Goal: Task Accomplishment & Management: Manage account settings

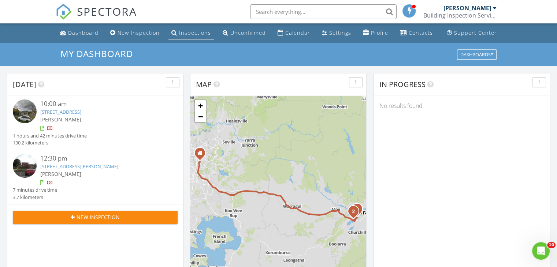
click at [187, 37] on link "Inspections" at bounding box center [190, 33] width 45 height 14
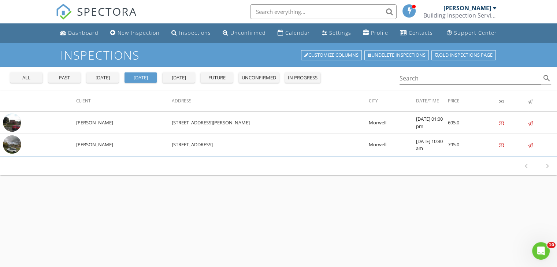
click at [109, 77] on div "yesterday" at bounding box center [102, 77] width 26 height 7
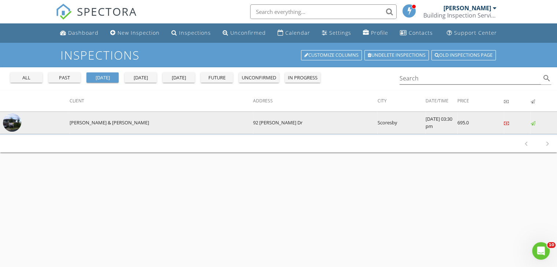
click at [15, 119] on img at bounding box center [12, 122] width 18 height 18
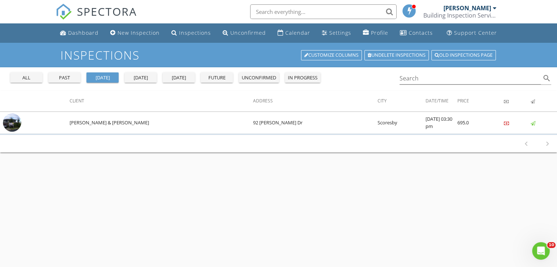
click at [139, 78] on div "today" at bounding box center [140, 77] width 26 height 7
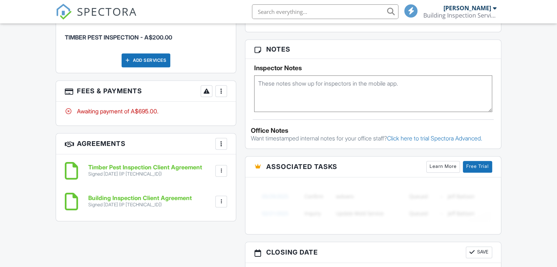
click at [220, 89] on div at bounding box center [220, 90] width 7 height 7
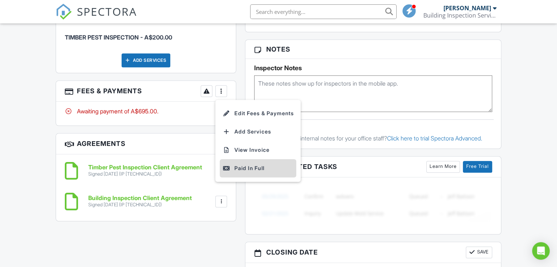
click at [249, 166] on div "Paid In Full" at bounding box center [258, 168] width 71 height 9
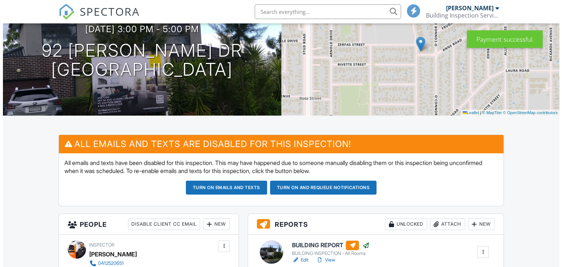
scroll to position [220, 0]
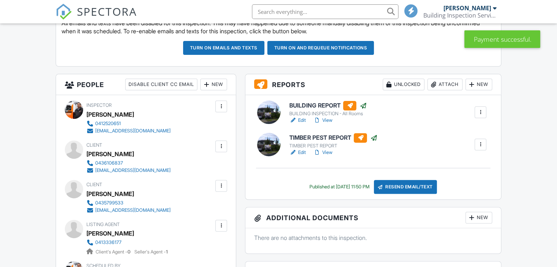
click at [417, 181] on div "Resend Email/Text" at bounding box center [405, 187] width 63 height 14
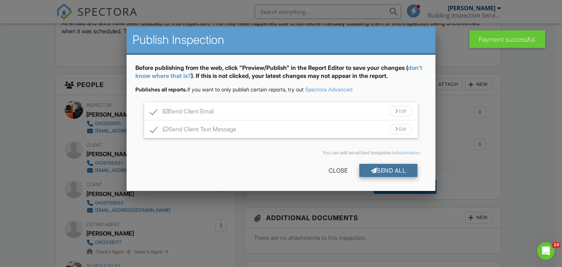
scroll to position [0, 0]
click at [377, 167] on div "Send All" at bounding box center [388, 170] width 59 height 13
